Goal: Obtain resource: Obtain resource

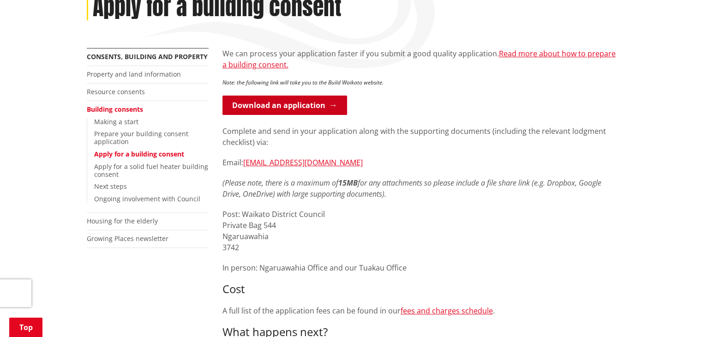
scroll to position [277, 0]
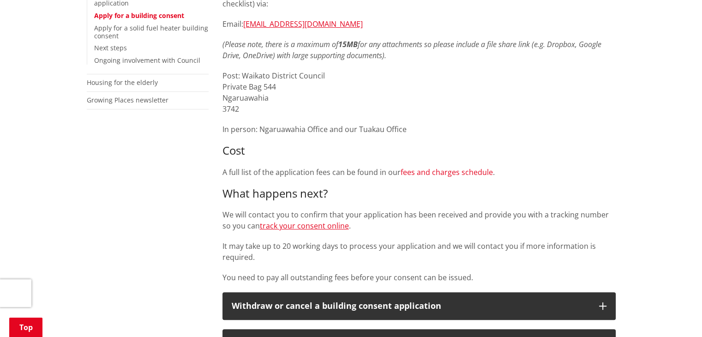
click at [456, 172] on link "fees and charges schedule" at bounding box center [447, 172] width 92 height 10
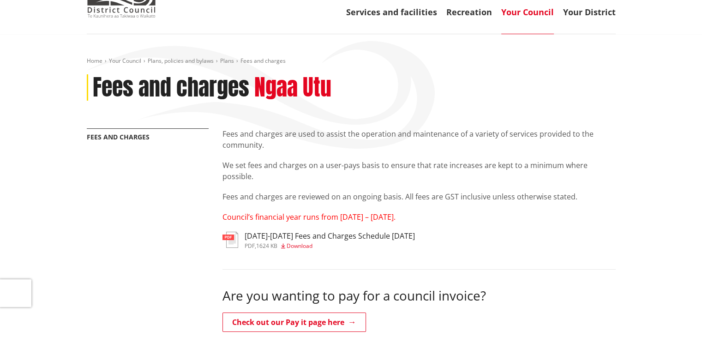
scroll to position [92, 0]
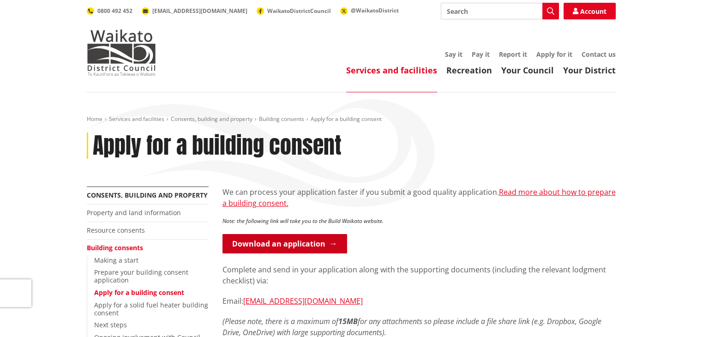
click at [310, 247] on link "Download an application" at bounding box center [285, 243] width 125 height 19
